Goal: Task Accomplishment & Management: Use online tool/utility

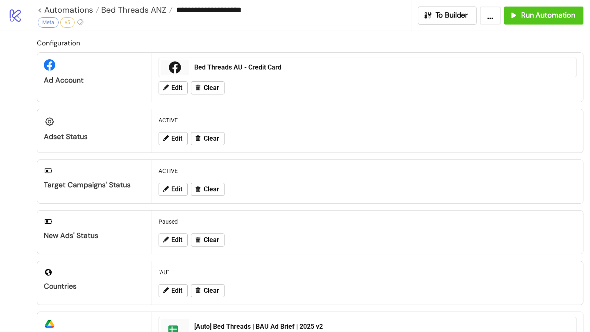
scroll to position [174, 0]
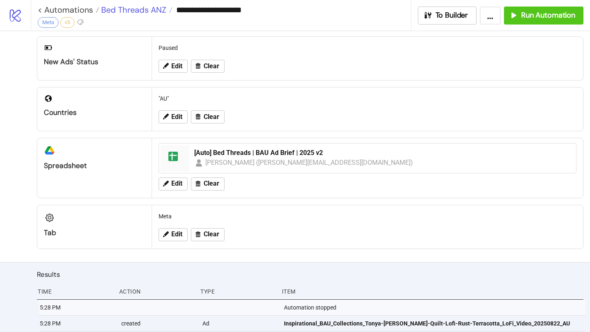
click at [159, 6] on span "Bed Threads ANZ" at bounding box center [132, 10] width 67 height 11
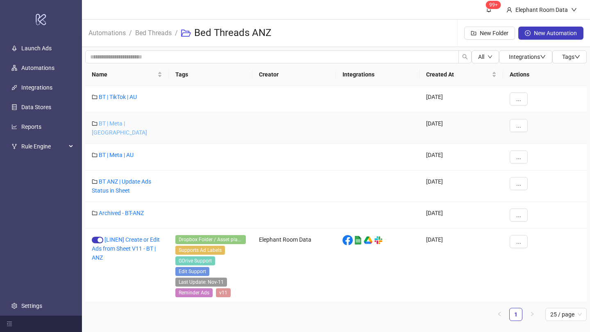
click at [130, 123] on link "BT | Meta | [GEOGRAPHIC_DATA]" at bounding box center [119, 128] width 55 height 16
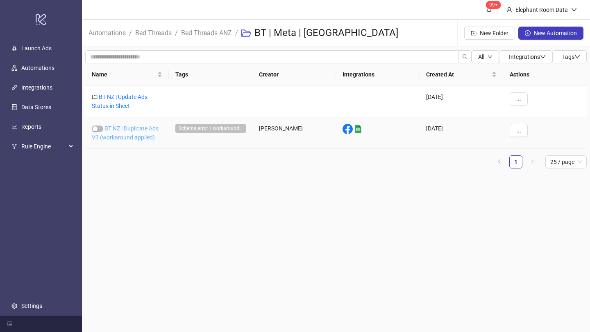
click at [124, 129] on link "BT NZ | Duplicate Ads V3 (workaround applied)" at bounding box center [125, 133] width 67 height 16
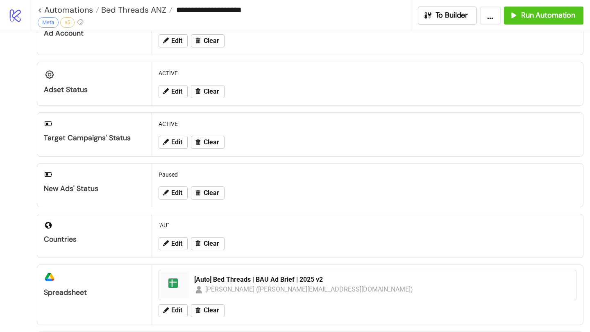
type input "**********"
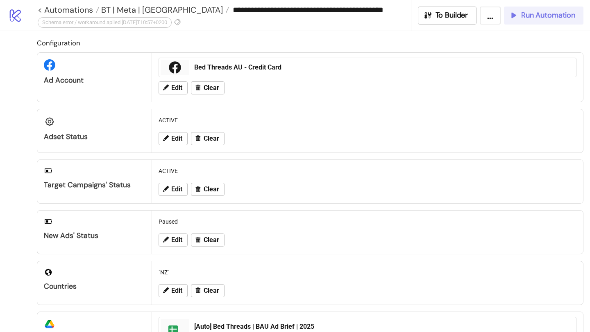
click at [550, 22] on button "Run Automation" at bounding box center [543, 16] width 79 height 18
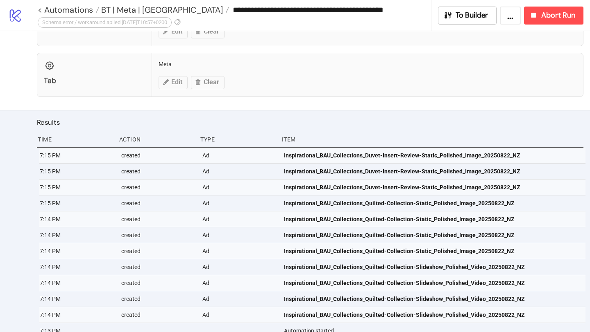
scroll to position [419, 0]
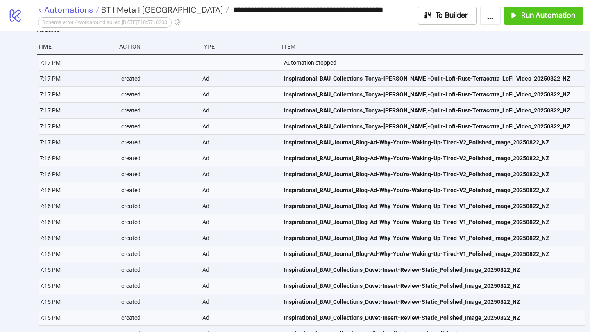
click at [85, 10] on link "< Automations" at bounding box center [68, 10] width 61 height 8
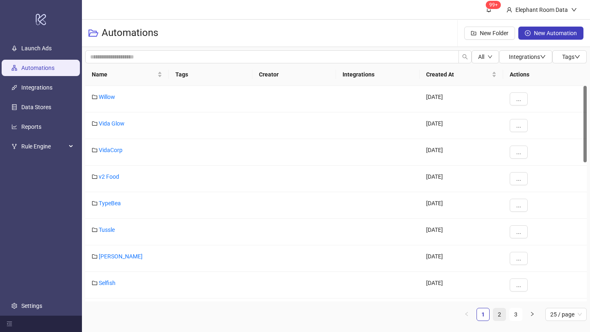
click at [499, 319] on link "2" at bounding box center [499, 315] width 12 height 12
click at [115, 283] on link "Bed Threads" at bounding box center [115, 283] width 32 height 7
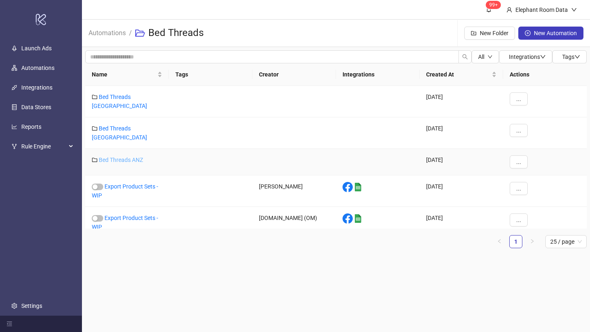
click at [137, 157] on link "Bed Threads ANZ" at bounding box center [121, 160] width 44 height 7
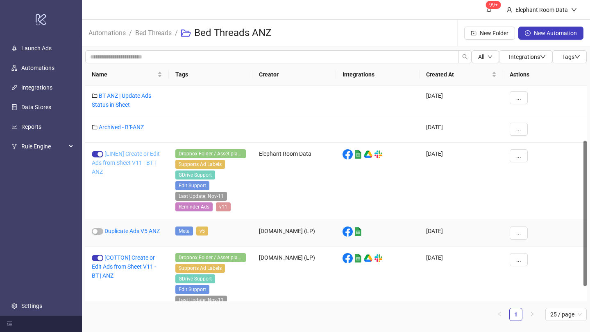
scroll to position [104, 0]
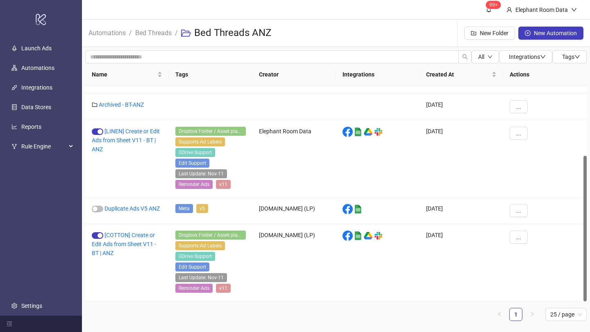
click at [382, 20] on div "Automations / Bed Threads / Bed Threads ANZ New Folder New Automation" at bounding box center [336, 33] width 508 height 27
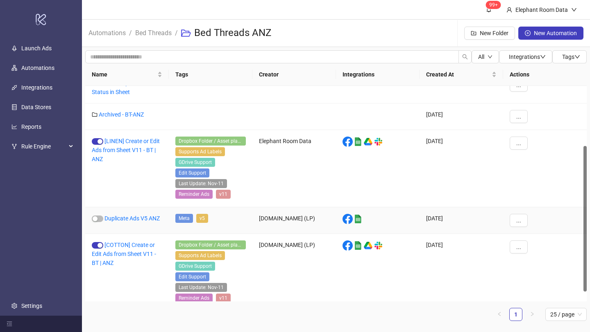
scroll to position [88, 0]
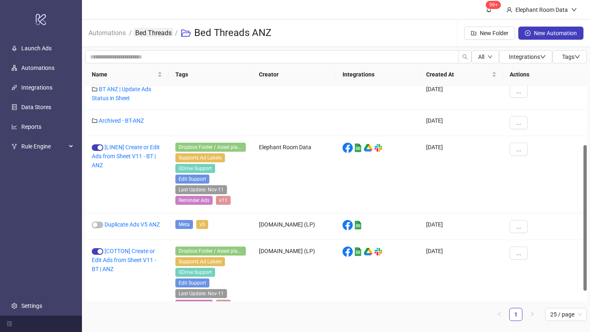
click at [149, 37] on span "Bed Threads" at bounding box center [153, 33] width 36 height 10
click at [163, 30] on link "Bed Threads" at bounding box center [153, 32] width 40 height 9
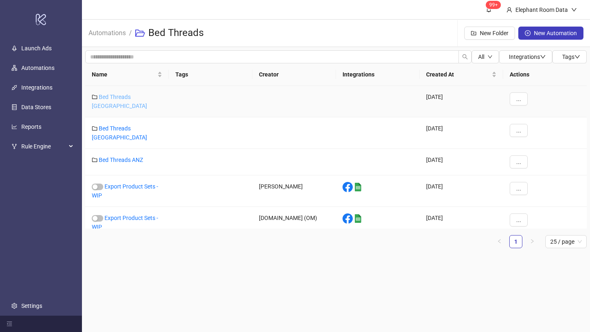
click at [139, 95] on link "Bed Threads [GEOGRAPHIC_DATA]" at bounding box center [119, 102] width 55 height 16
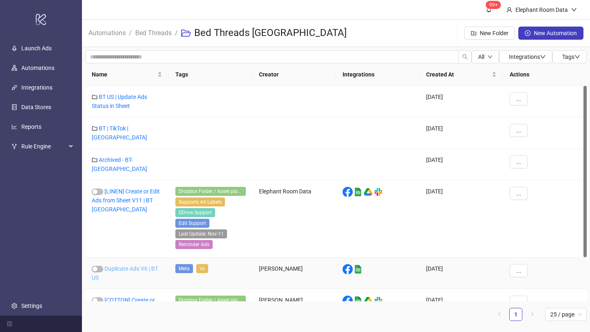
click at [125, 266] on link "Duplicate Ads V6 | BT US" at bounding box center [125, 274] width 66 height 16
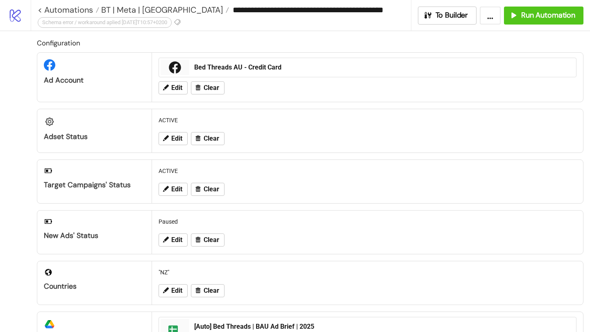
type input "**********"
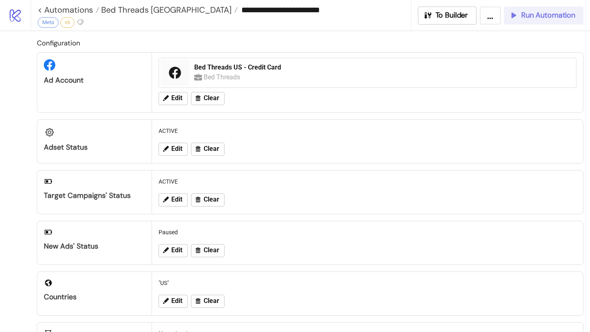
click at [511, 18] on icon "button" at bounding box center [513, 15] width 9 height 9
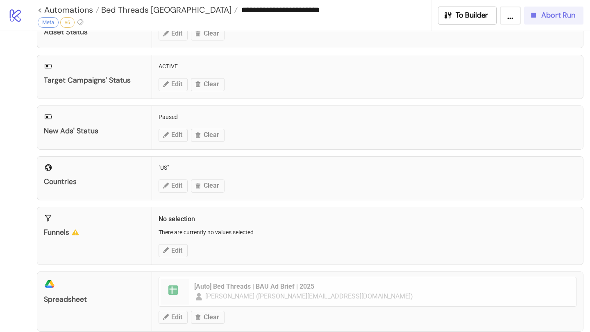
scroll to position [328, 0]
